Goal: Information Seeking & Learning: Learn about a topic

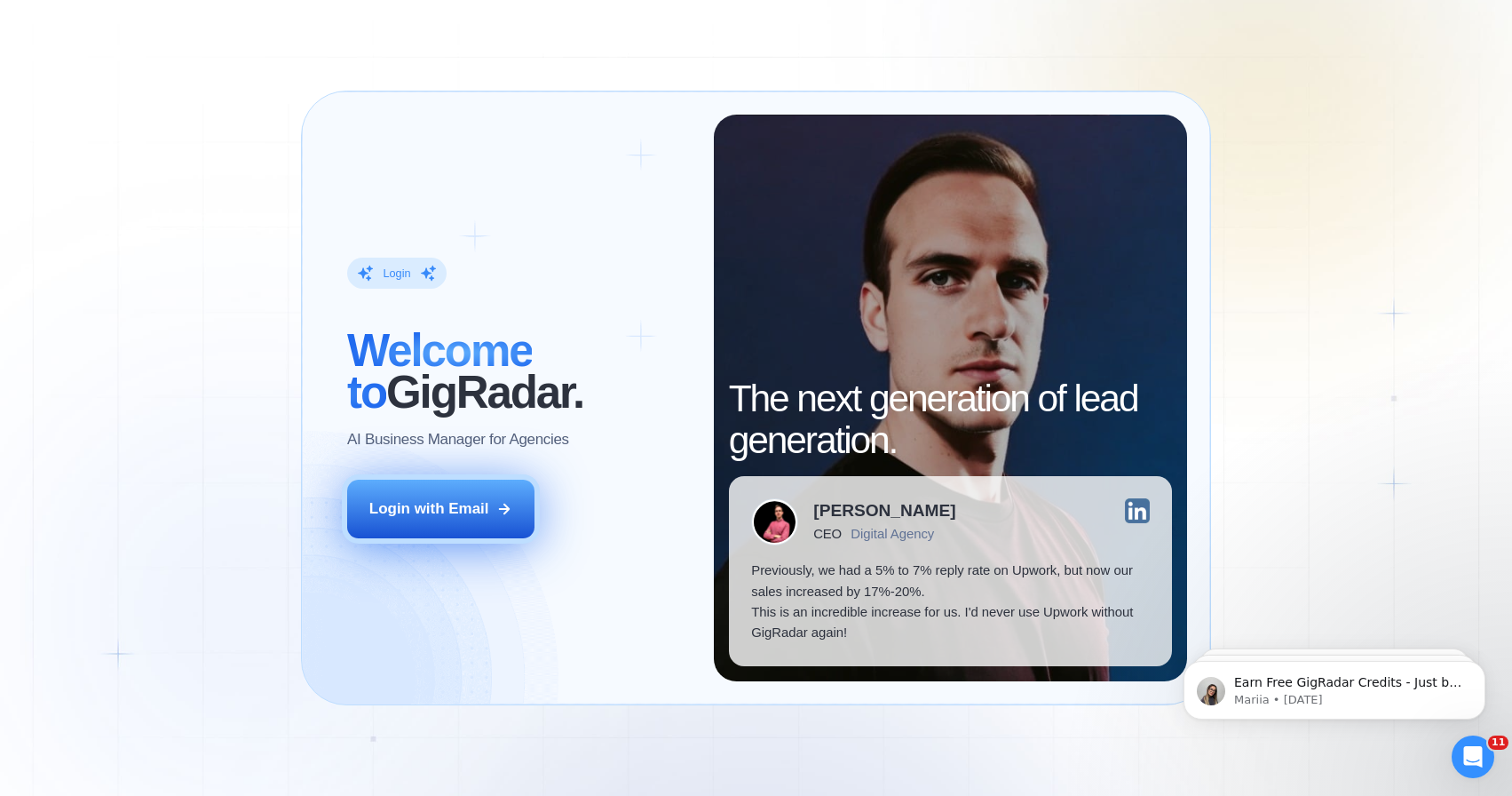
click at [409, 496] on button "Login with Email" at bounding box center [441, 509] width 188 height 59
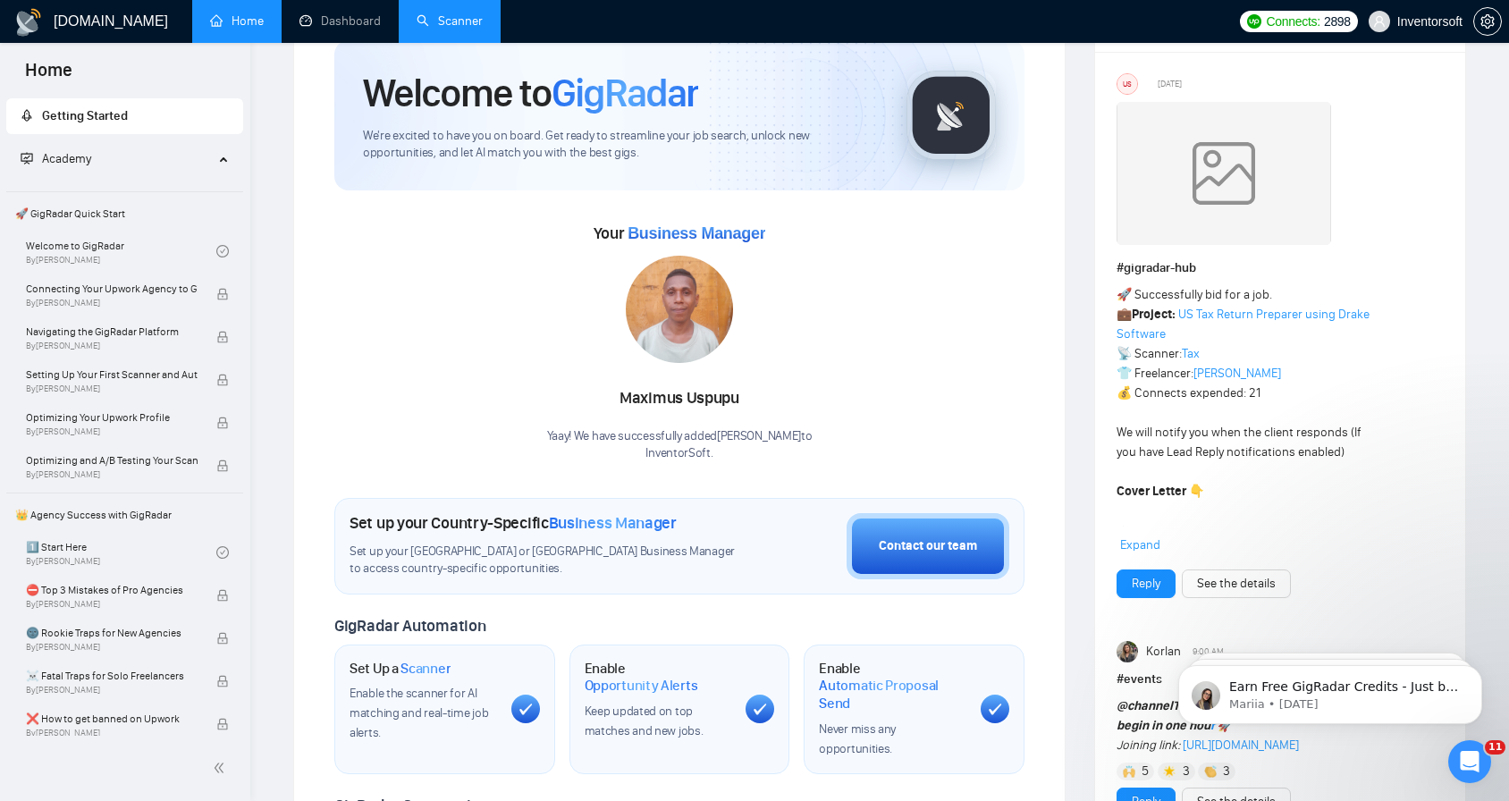
scroll to position [72, 0]
click at [459, 13] on link "Scanner" at bounding box center [450, 20] width 66 height 15
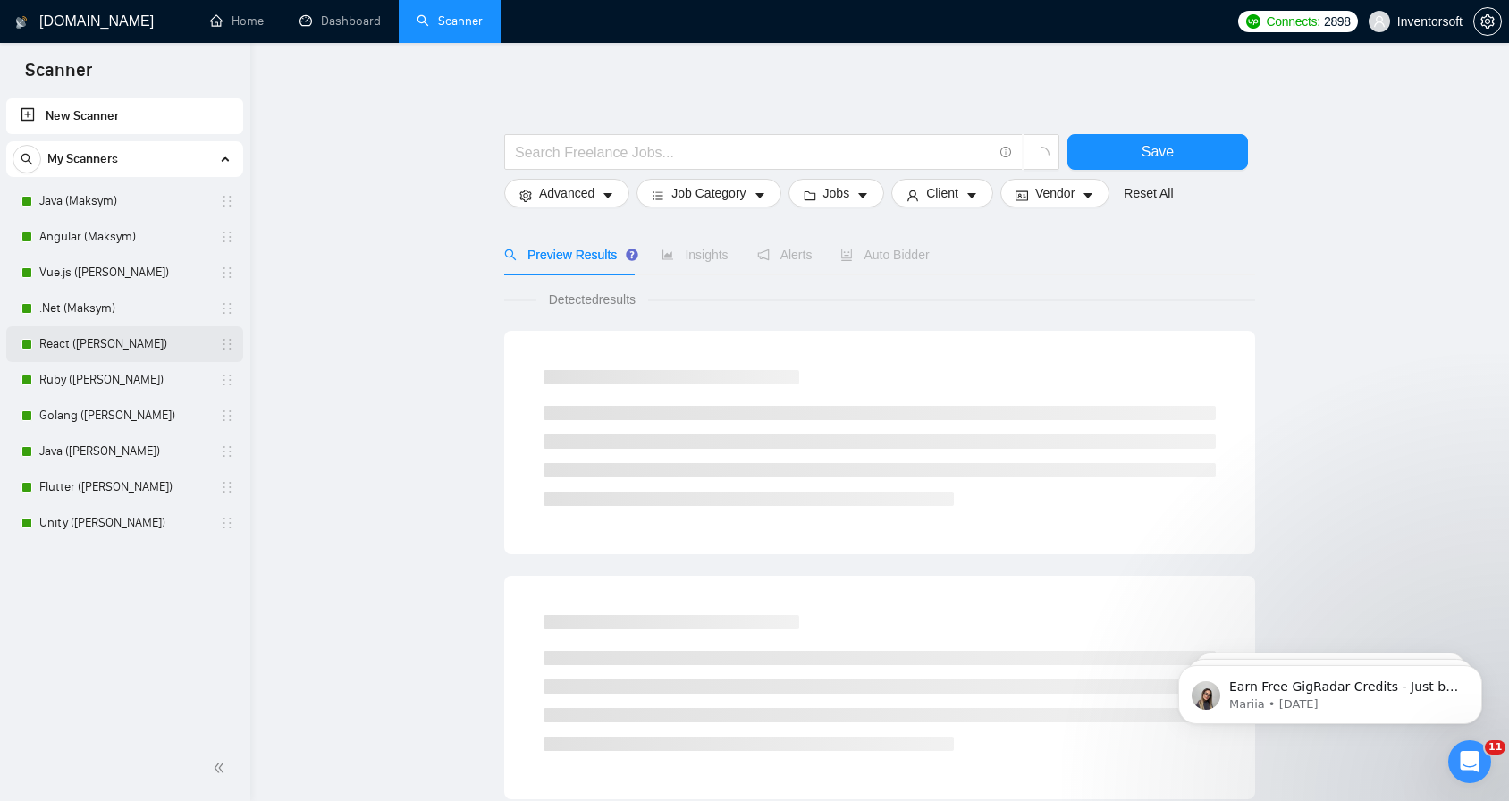
click at [63, 341] on link "React ([PERSON_NAME])" at bounding box center [124, 344] width 170 height 36
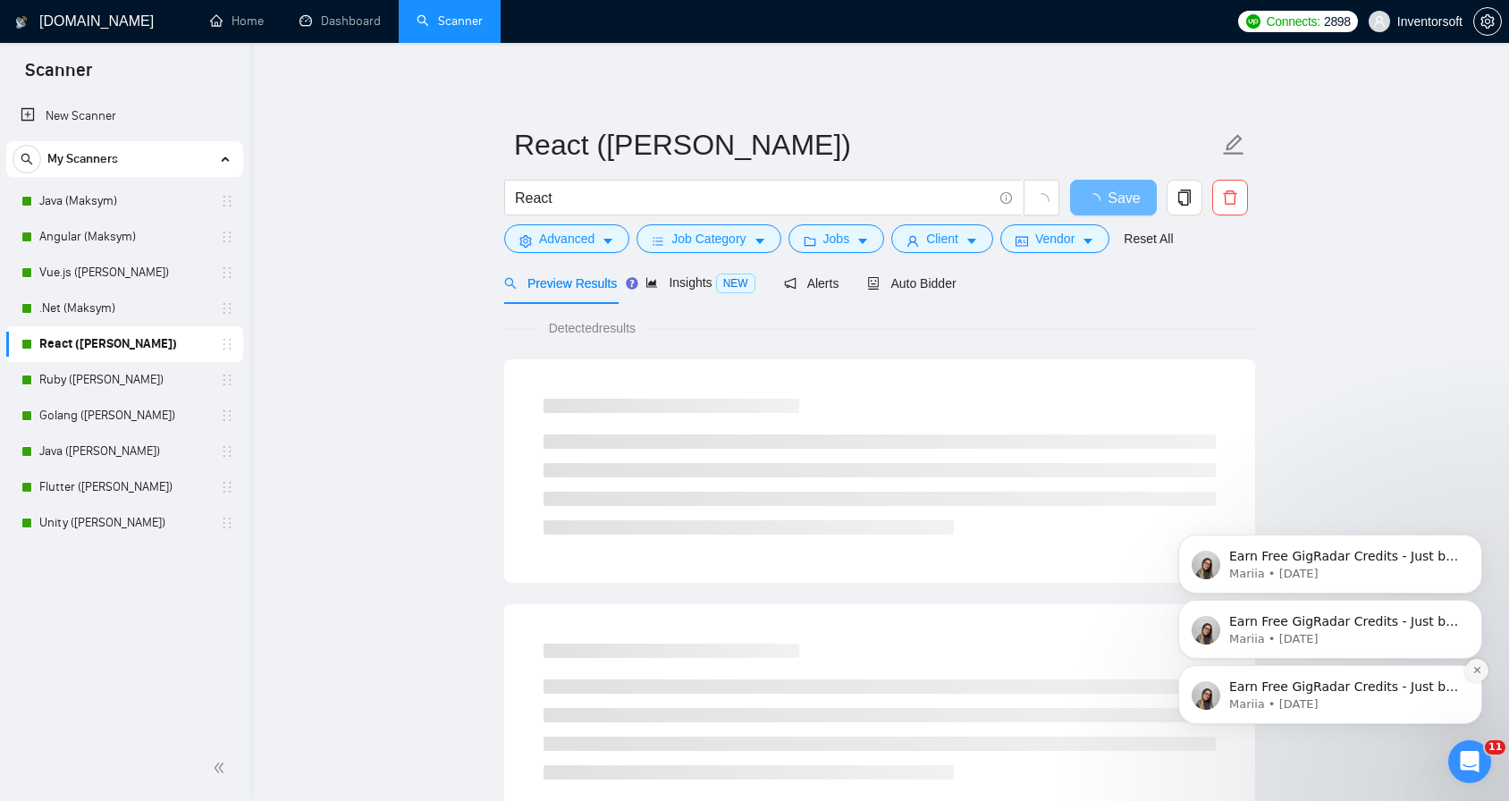
click at [1474, 669] on icon "Dismiss notification" at bounding box center [1477, 670] width 10 height 10
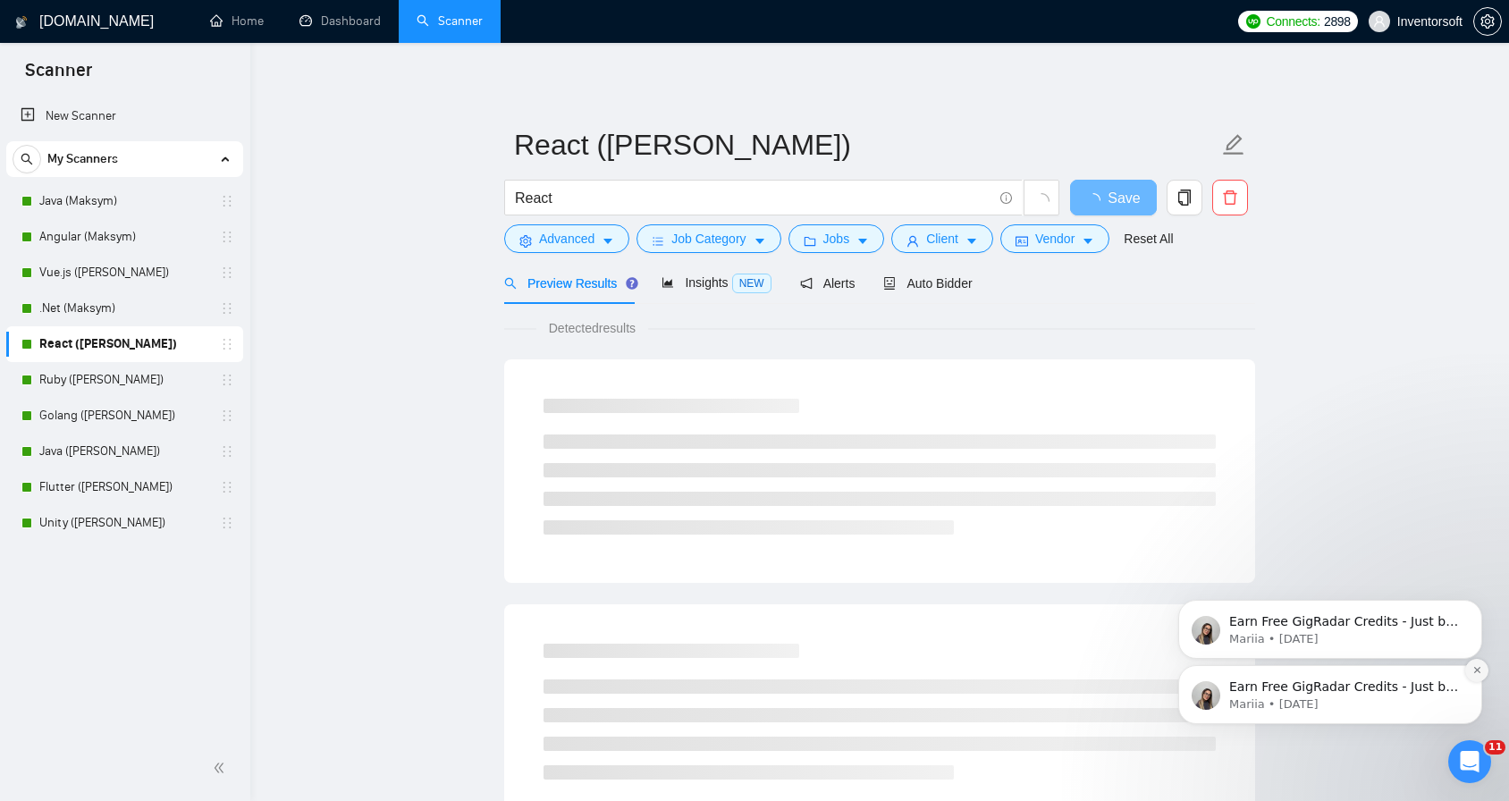
click at [1475, 669] on icon "Dismiss notification" at bounding box center [1476, 670] width 6 height 6
click at [1475, 664] on button "Dismiss notification" at bounding box center [1476, 670] width 23 height 23
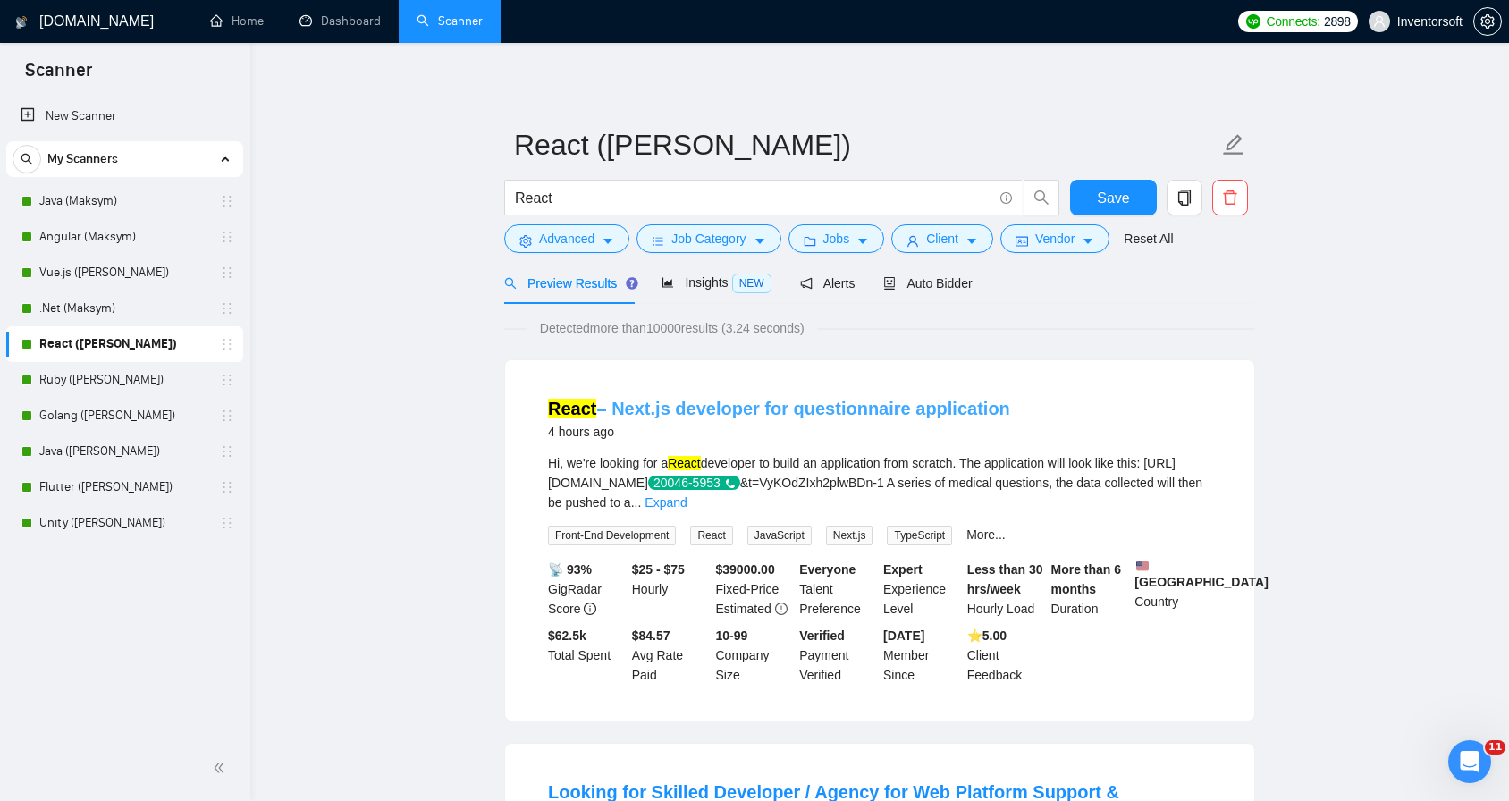
click at [845, 412] on link "React – Next.js developer for questionnaire application" at bounding box center [779, 409] width 462 height 20
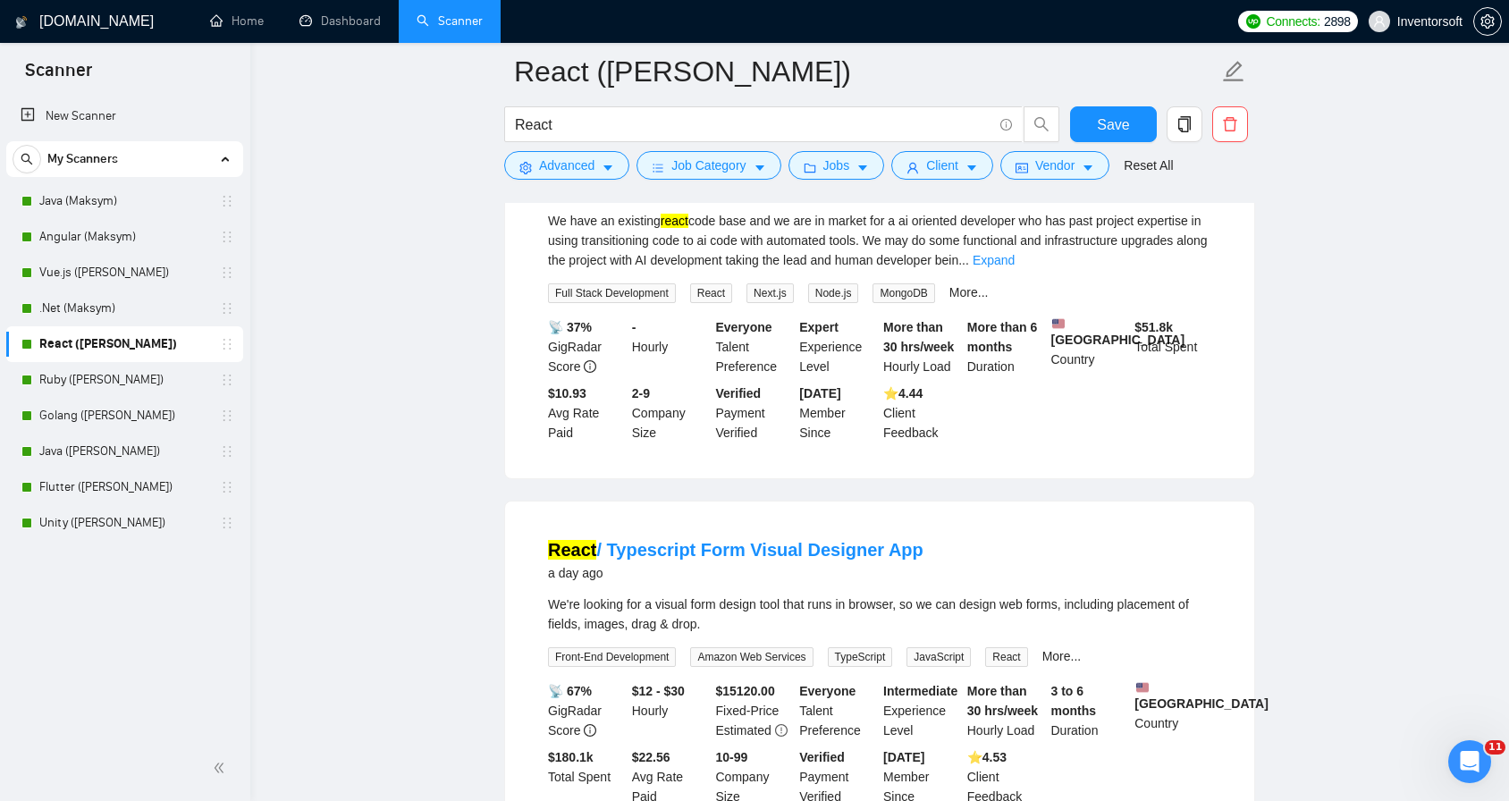
scroll to position [1866, 0]
click at [728, 539] on link "React / Typescript Form Visual Designer App" at bounding box center [735, 549] width 375 height 20
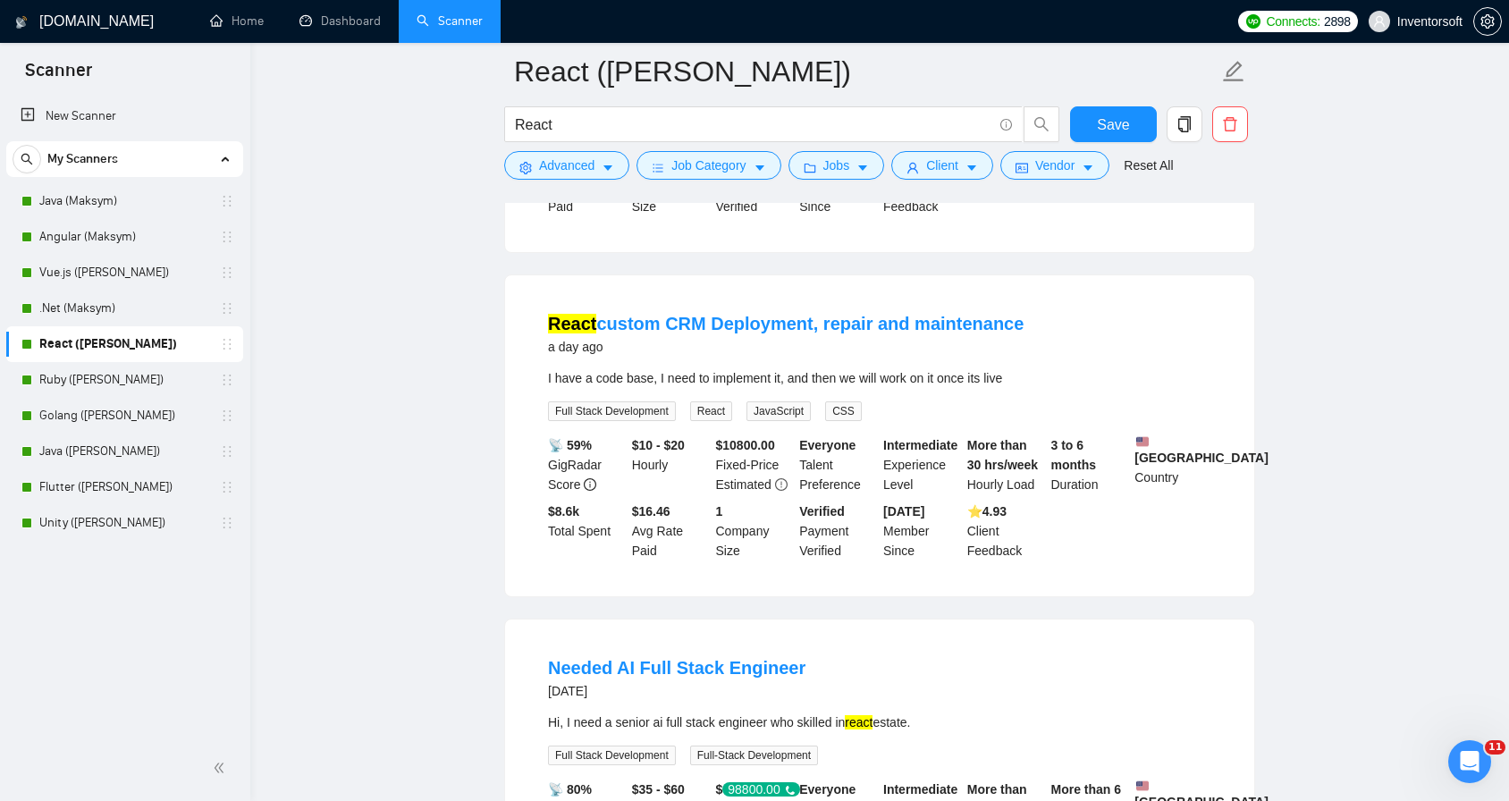
scroll to position [3223, 0]
click at [673, 333] on link "React custom CRM Deployment, repair and maintenance" at bounding box center [786, 323] width 476 height 20
